Goal: Find specific page/section: Find specific page/section

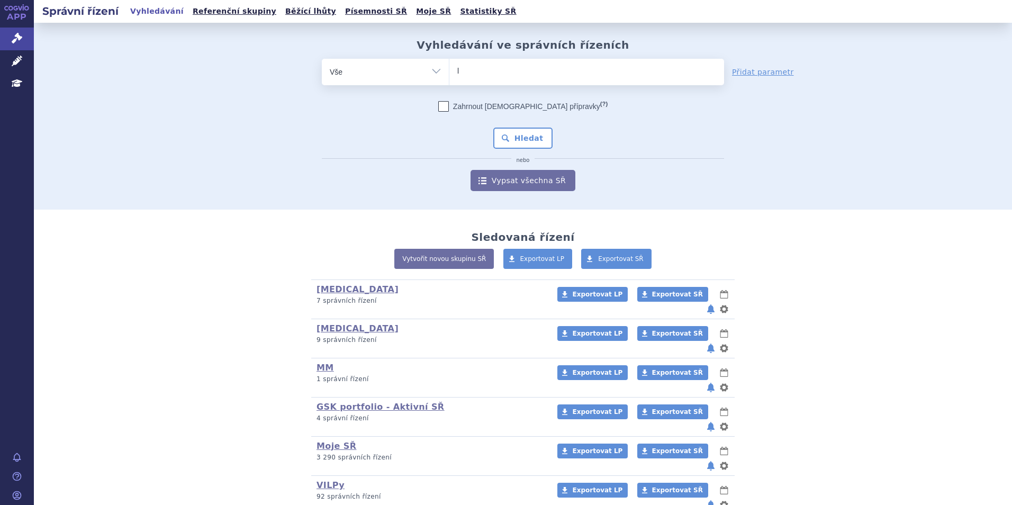
type input "le"
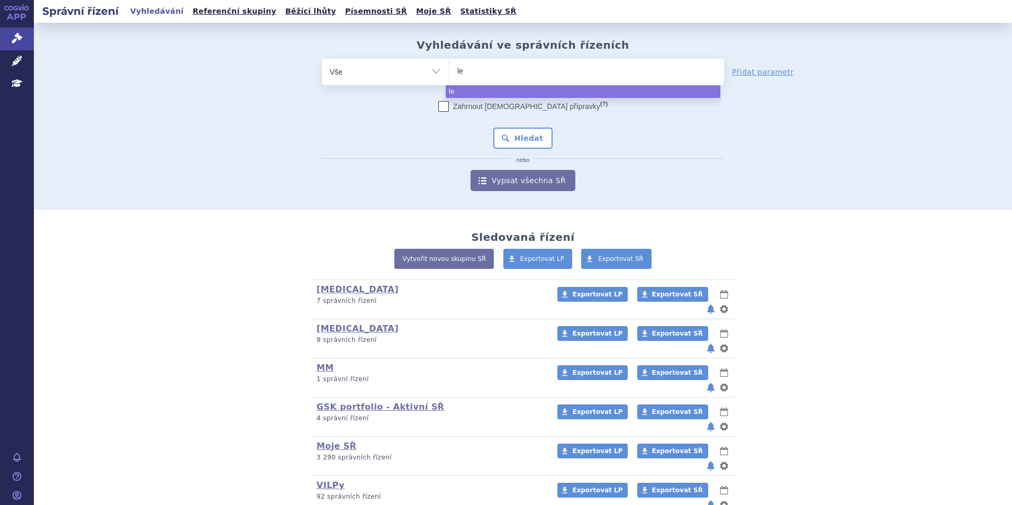
type input "len"
type input "lenvi"
type input "lenvima"
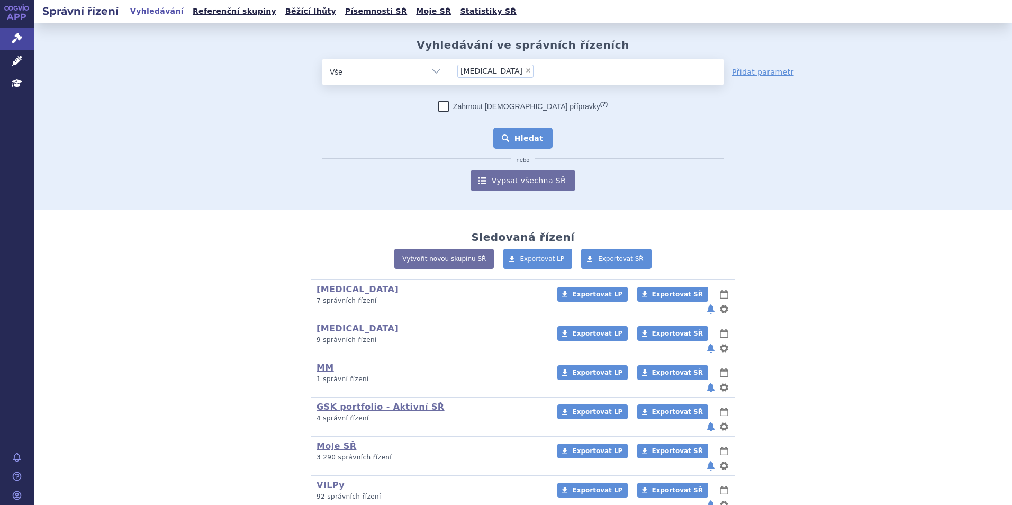
select select "lenvima"
click at [507, 132] on button "Hledat" at bounding box center [523, 138] width 60 height 21
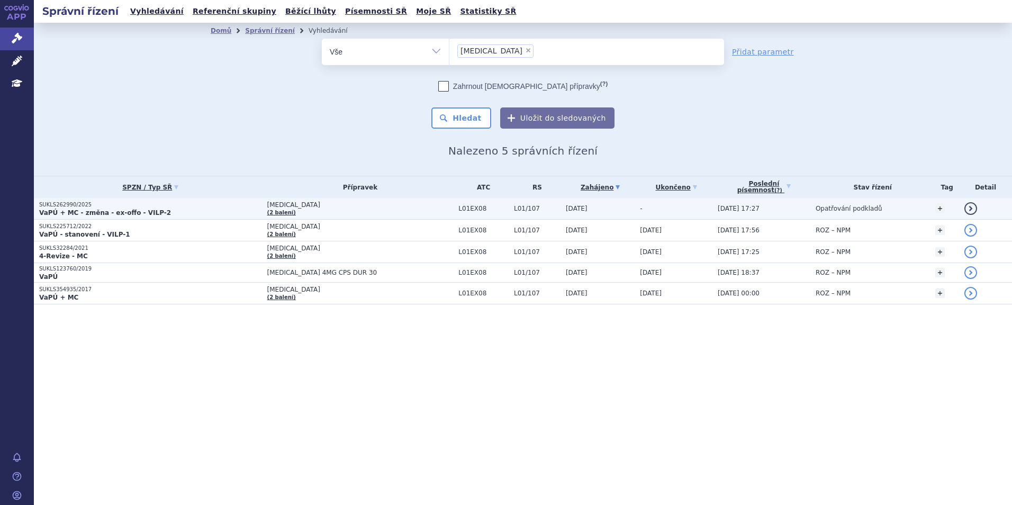
click at [220, 212] on p "VaPÚ + MC - změna - ex-offo - VILP-2" at bounding box center [150, 213] width 223 height 8
